Goal: Information Seeking & Learning: Learn about a topic

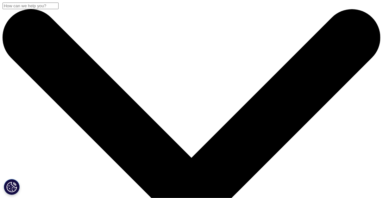
drag, startPoint x: 13, startPoint y: 120, endPoint x: 145, endPoint y: 166, distance: 139.3
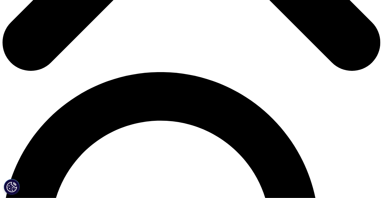
scroll to position [380, 0]
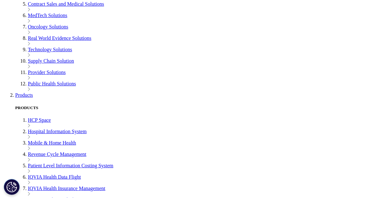
scroll to position [221, 0]
